Goal: Find specific page/section: Find specific page/section

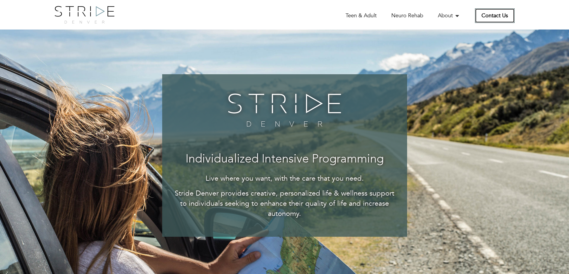
click at [498, 15] on link "Contact Us" at bounding box center [495, 15] width 40 height 15
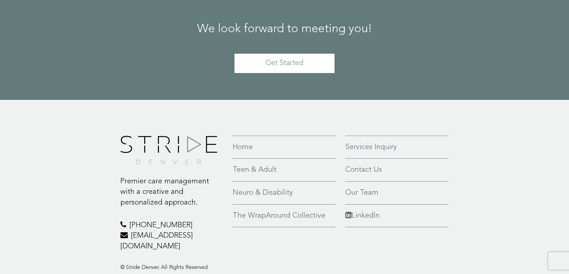
scroll to position [519, 0]
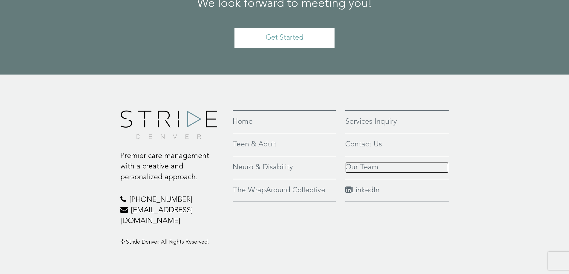
click at [371, 166] on link "Our Team" at bounding box center [397, 167] width 104 height 11
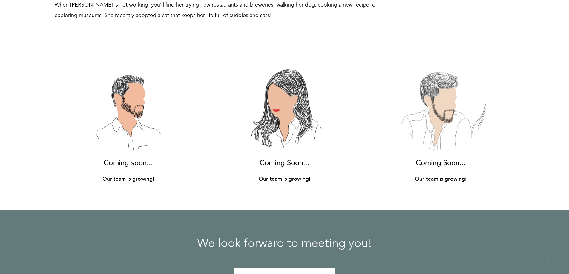
scroll to position [4001, 0]
